Goal: Task Accomplishment & Management: Manage account settings

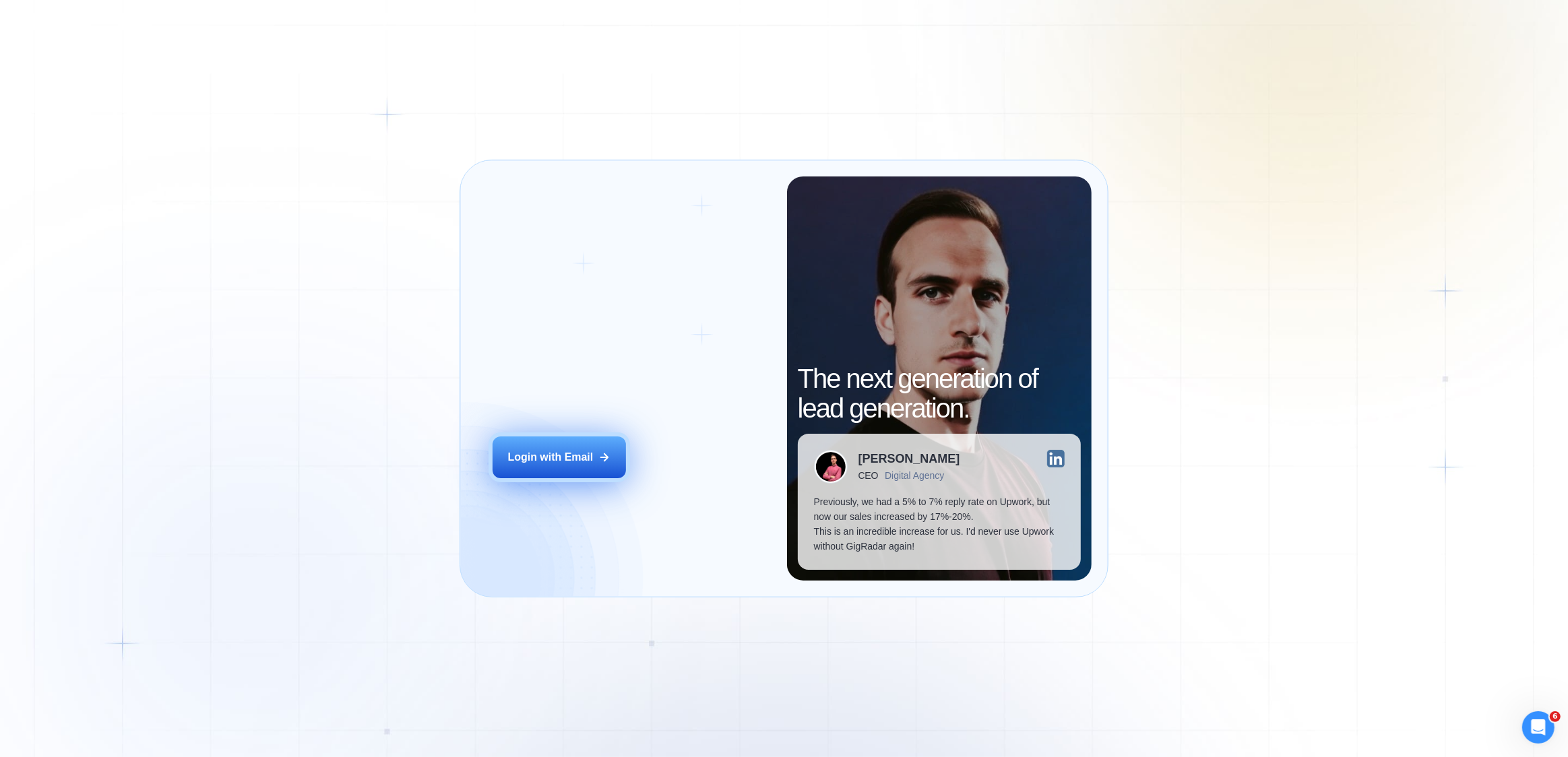
click at [526, 470] on button "Login with Email" at bounding box center [559, 456] width 133 height 41
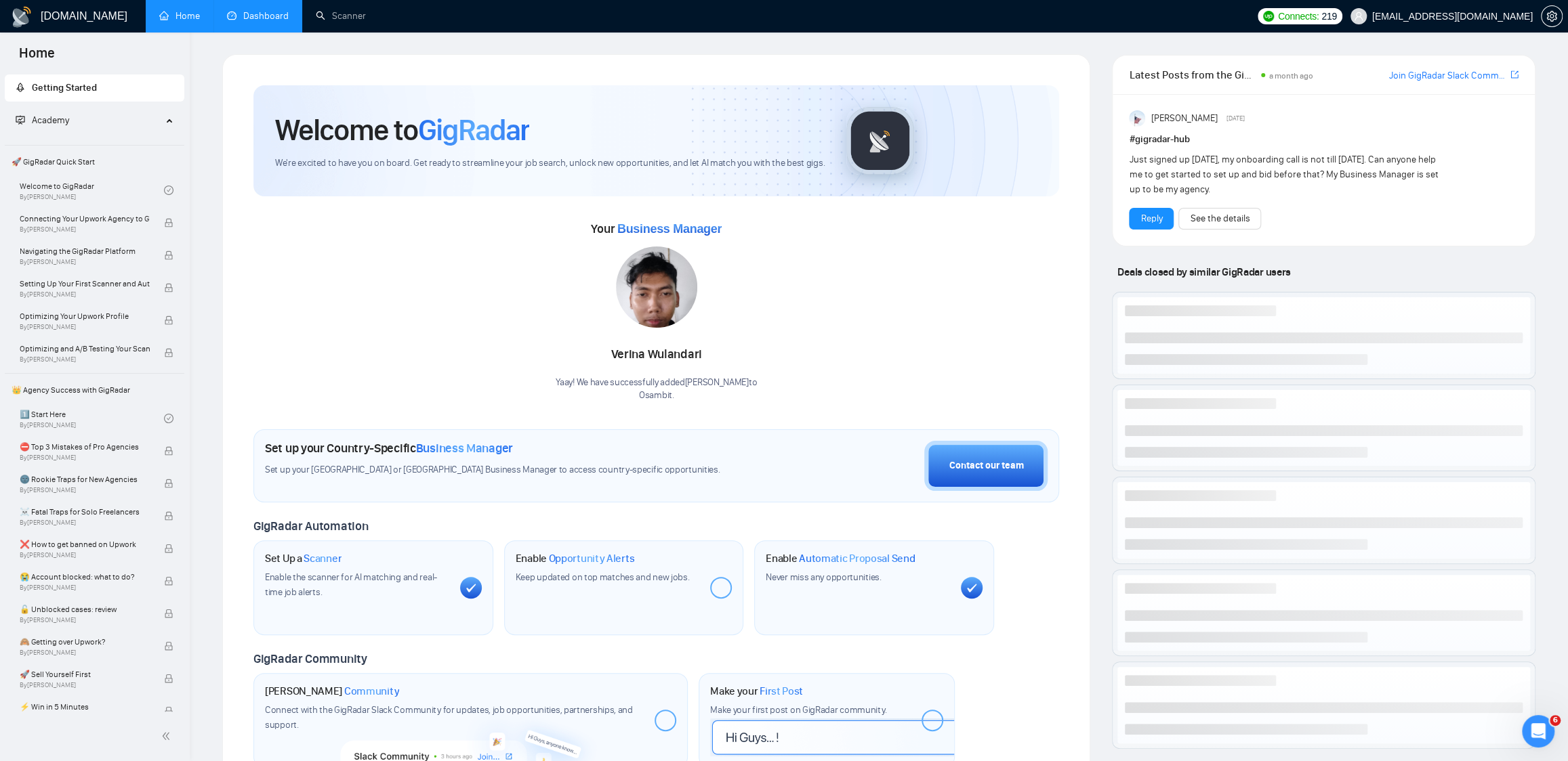
click at [278, 21] on link "Dashboard" at bounding box center [258, 15] width 62 height 12
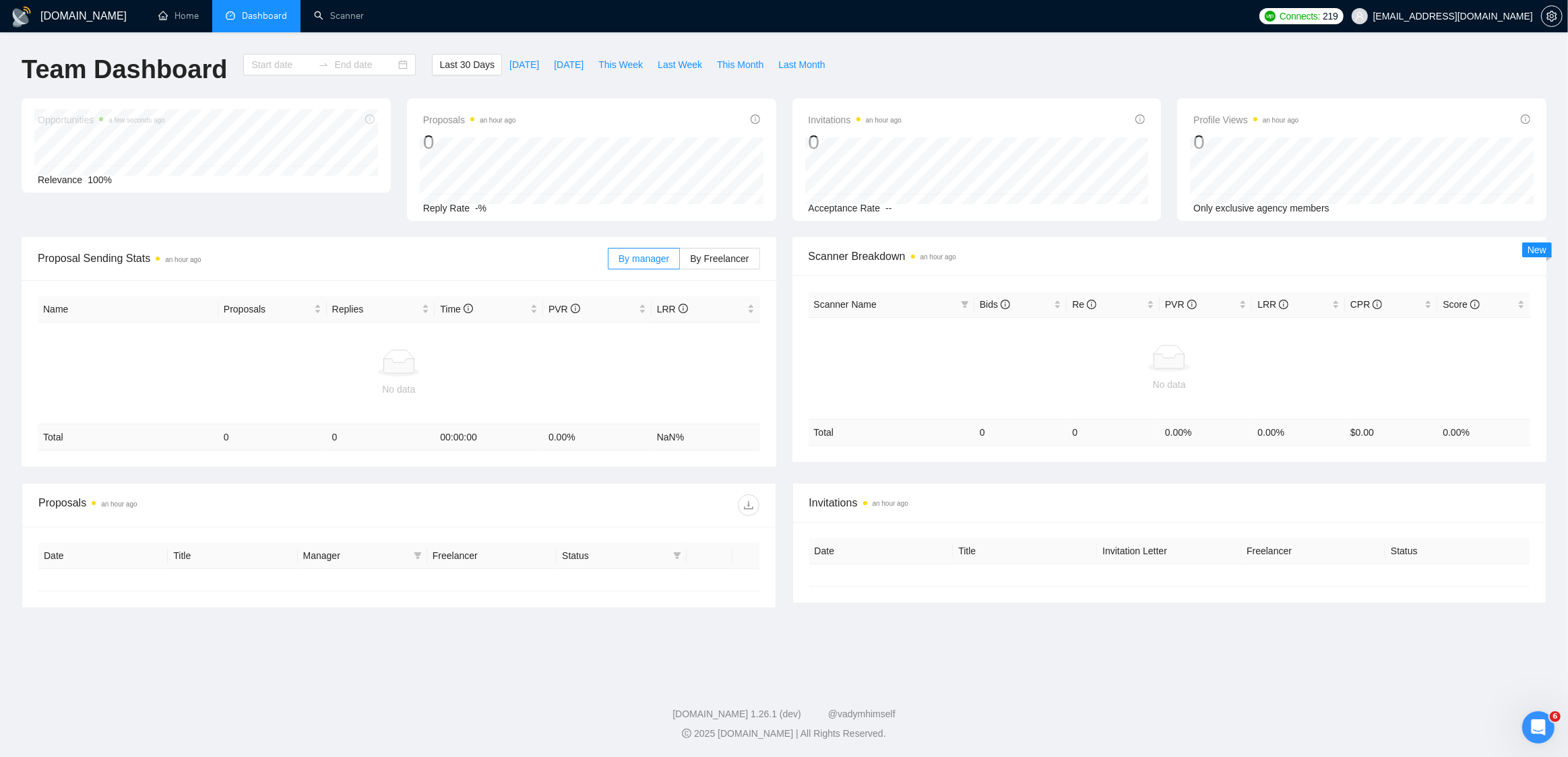
type input "[DATE]"
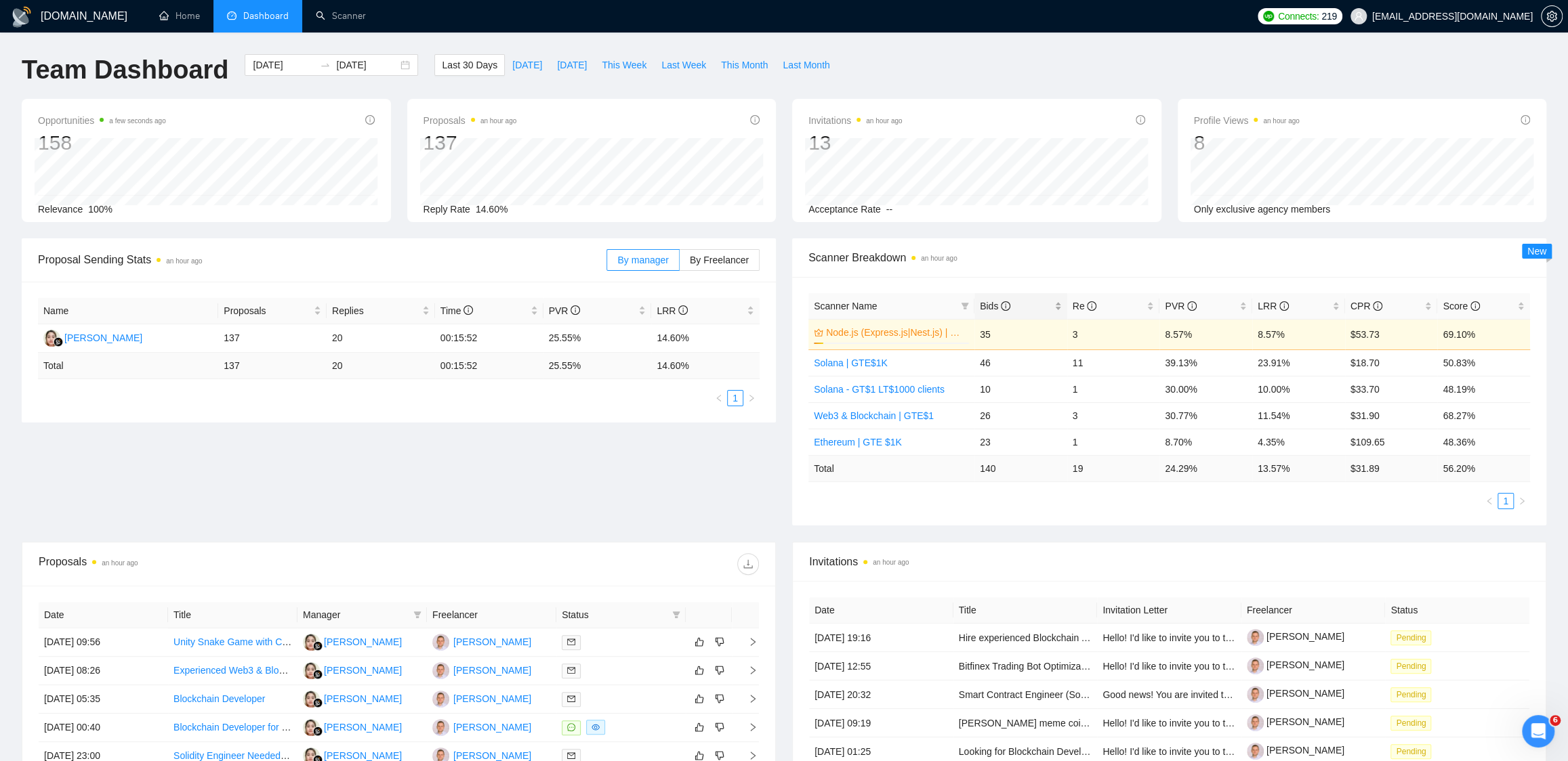
click at [991, 307] on span "Bids" at bounding box center [995, 306] width 30 height 11
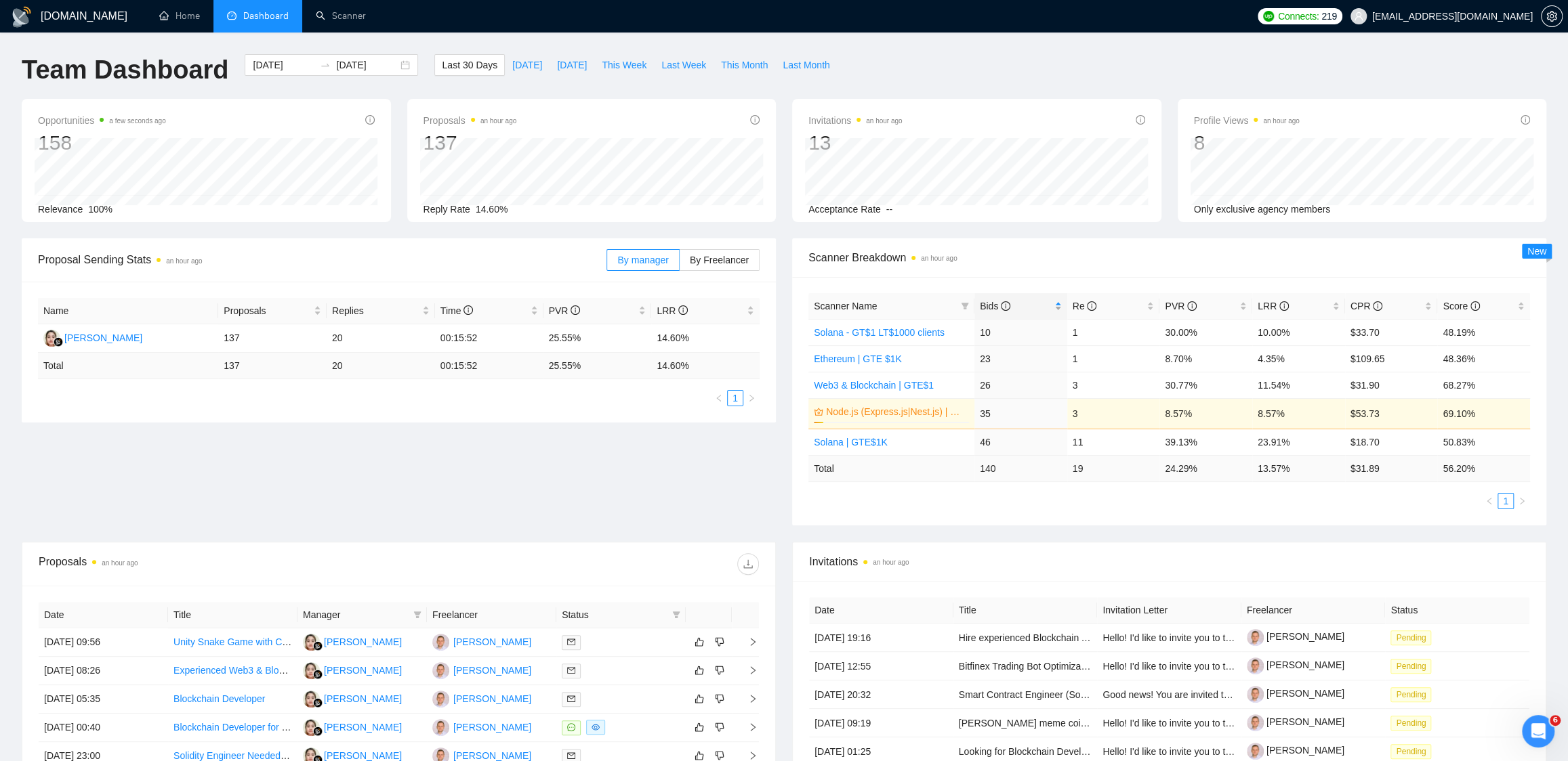
click at [990, 303] on span "Bids" at bounding box center [995, 306] width 30 height 11
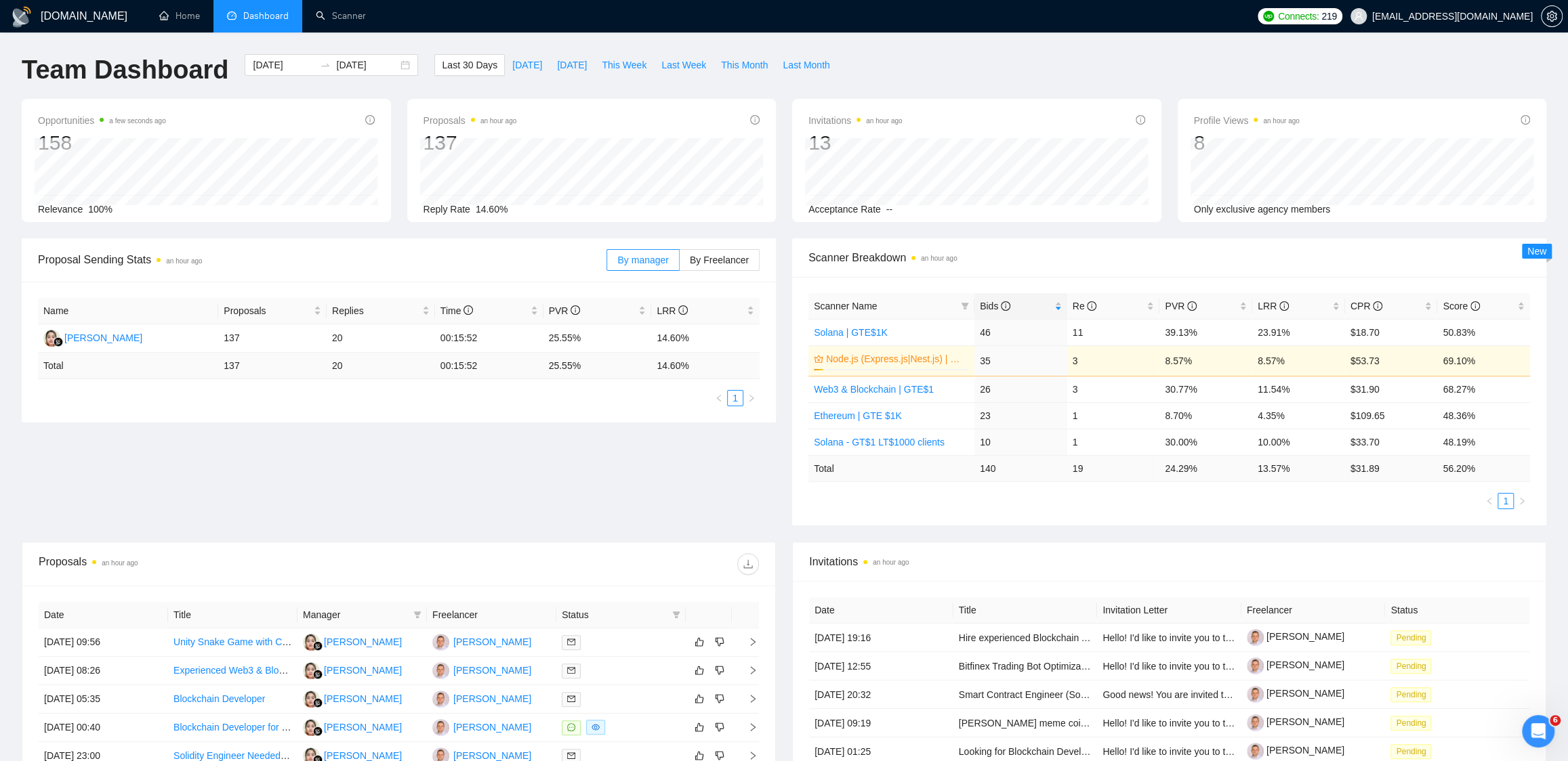
click at [1168, 227] on div "Opportunities a few seconds ago 158 Relevance 100% Proposals an hour ago 137 Re…" at bounding box center [784, 168] width 1541 height 139
click at [1167, 222] on div "Opportunities a few seconds ago 158 Relevance 100% Proposals an hour ago 137 Re…" at bounding box center [784, 168] width 1541 height 139
